Goal: Check status: Check status

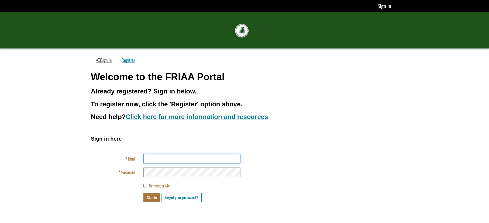
type input "**********"
click at [151, 199] on button "Sign in" at bounding box center [152, 197] width 17 height 9
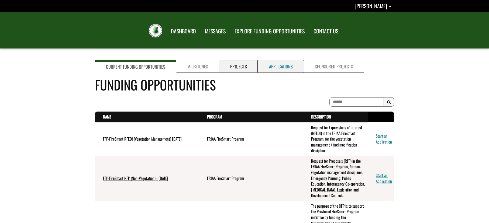
drag, startPoint x: 278, startPoint y: 68, endPoint x: 241, endPoint y: 71, distance: 36.9
click at [278, 68] on link "Applications" at bounding box center [281, 66] width 46 height 12
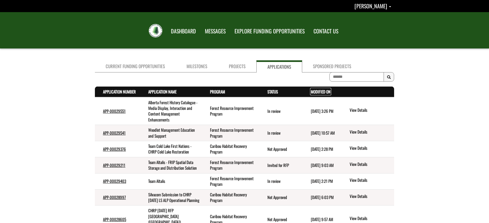
click at [318, 92] on link "Modified On . sort descending" at bounding box center [321, 92] width 20 height 6
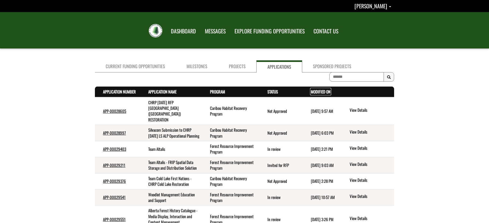
click at [313, 92] on link "Modified On . sort descending" at bounding box center [321, 92] width 20 height 6
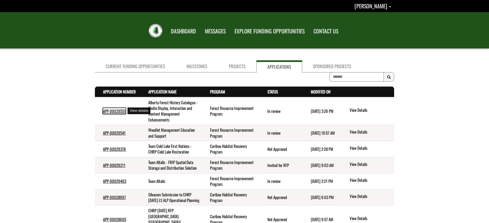
click at [121, 110] on link "APP-00029551" at bounding box center [114, 111] width 23 height 6
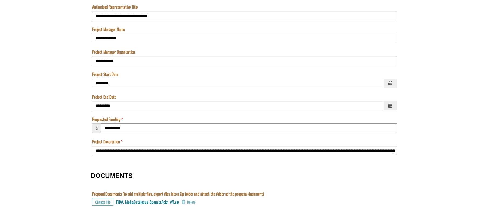
scroll to position [432, 0]
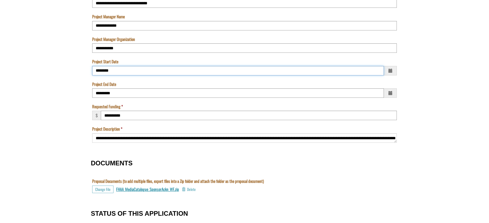
drag, startPoint x: 115, startPoint y: 69, endPoint x: 90, endPoint y: 71, distance: 25.5
click at [90, 71] on div "**********" at bounding box center [245, 61] width 316 height 854
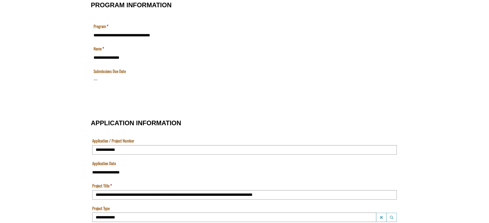
scroll to position [162, 0]
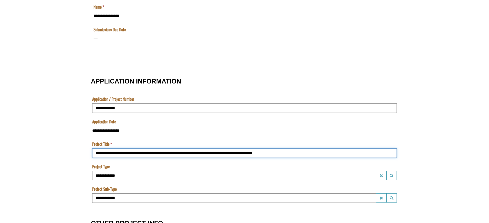
drag, startPoint x: 233, startPoint y: 152, endPoint x: 81, endPoint y: 144, distance: 151.9
